Goal: Navigation & Orientation: Understand site structure

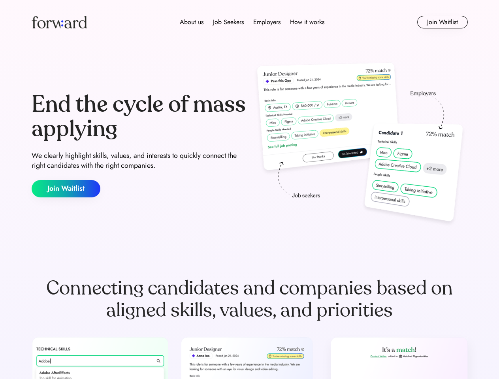
click at [249, 190] on div "End the cycle of mass applying We clearly highlight skills, values, and interes…" at bounding box center [250, 145] width 436 height 170
click at [250, 22] on div "About us Job Seekers Employers How it works" at bounding box center [251, 21] width 311 height 9
click at [59, 22] on img at bounding box center [59, 22] width 55 height 13
click at [252, 22] on div "About us Job Seekers Employers How it works" at bounding box center [251, 21] width 311 height 9
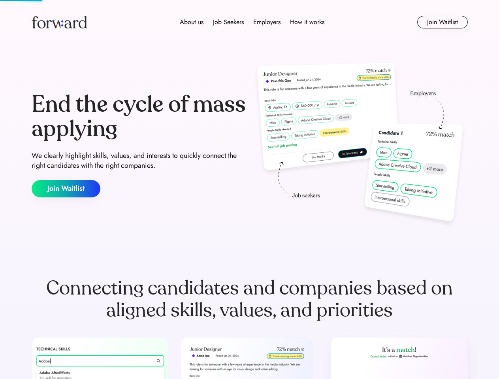
click at [192, 22] on div "About us" at bounding box center [192, 21] width 24 height 9
click at [228, 22] on div "Job Seekers" at bounding box center [228, 21] width 31 height 9
click at [267, 22] on div "Employers" at bounding box center [266, 21] width 27 height 9
click at [307, 22] on div "How it works" at bounding box center [307, 21] width 34 height 9
